Goal: Check status

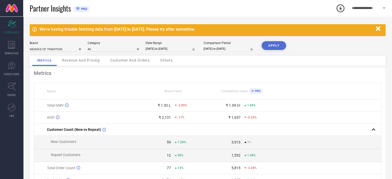
click at [156, 48] on input "[DATE] to [DATE]" at bounding box center [172, 48] width 52 height 5
select select "7"
select select "2025"
select select "8"
select select "2025"
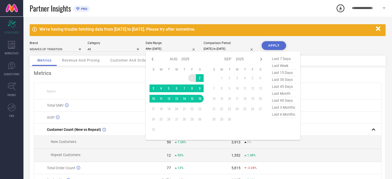
click at [192, 76] on td "1" at bounding box center [192, 78] width 8 height 8
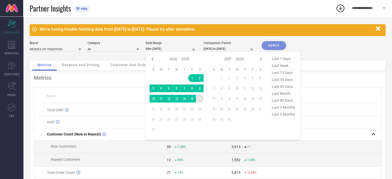
type input "[DATE] to [DATE]"
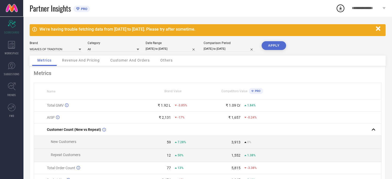
click at [274, 46] on button "APPLY" at bounding box center [274, 45] width 24 height 9
